Goal: Find specific page/section

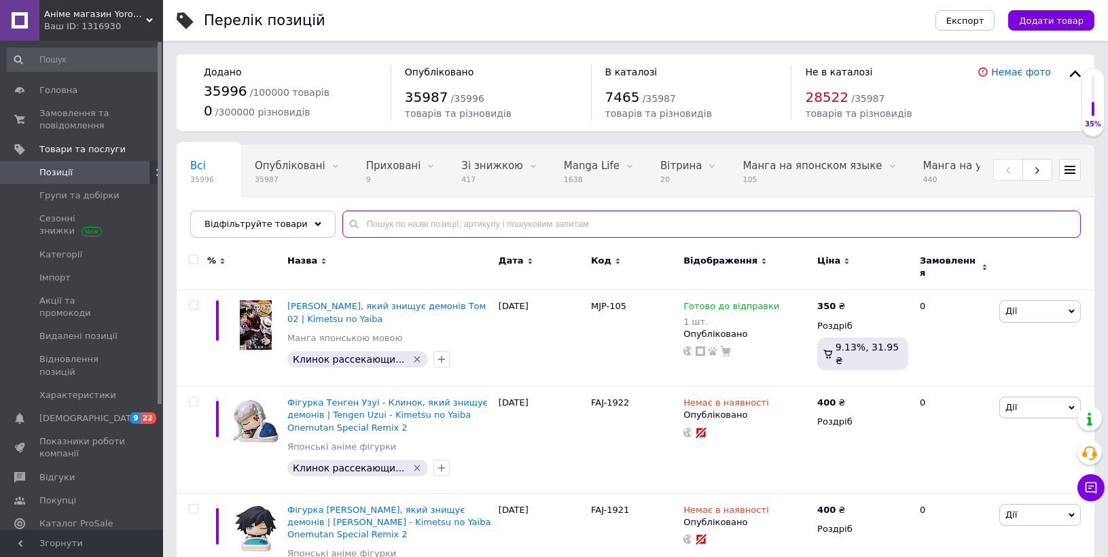
click at [510, 224] on input "text" at bounding box center [712, 224] width 739 height 27
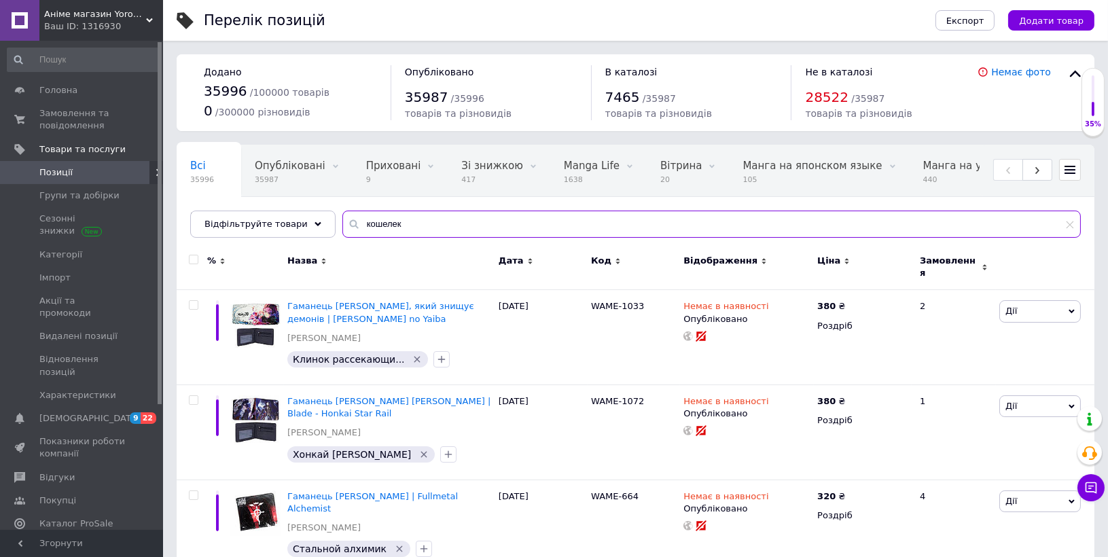
drag, startPoint x: 402, startPoint y: 217, endPoint x: 337, endPoint y: 217, distance: 64.6
click at [343, 217] on div "кошелек" at bounding box center [712, 224] width 739 height 27
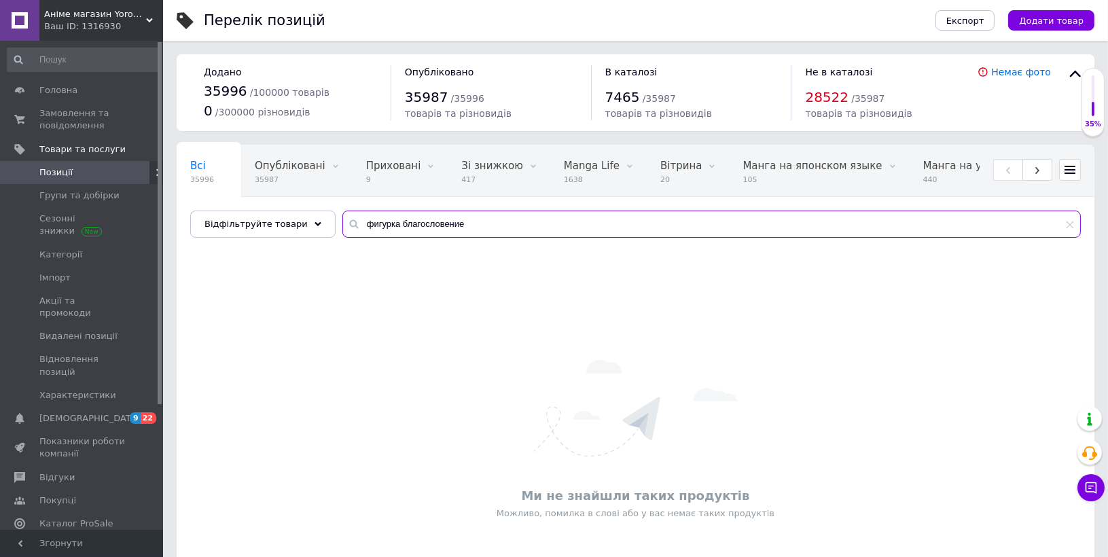
type input "фигурка благословение"
click at [86, 171] on span "Позиції" at bounding box center [82, 173] width 86 height 12
